Goal: Information Seeking & Learning: Learn about a topic

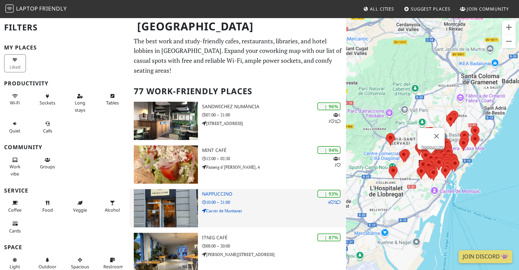
click at [246, 214] on div "| 93% 6 2 Nappuccino 10:00 – 21:00 Carrer de Muntaner" at bounding box center [274, 208] width 144 height 38
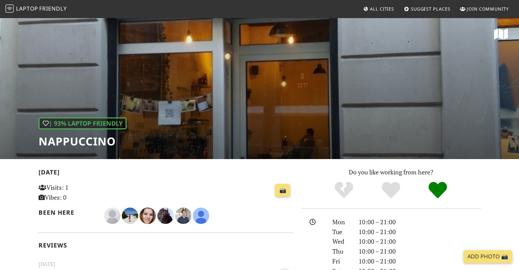
click at [288, 119] on div "| 93% Laptop Friendly Nappuccino" at bounding box center [259, 88] width 519 height 142
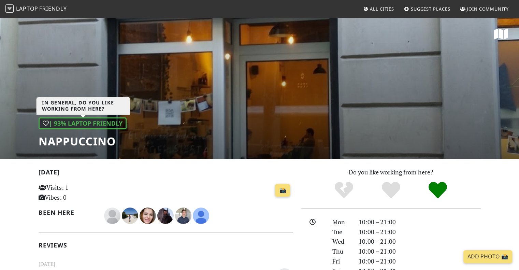
click at [73, 120] on div "| 93% Laptop Friendly" at bounding box center [83, 123] width 88 height 12
